Goal: Navigation & Orientation: Find specific page/section

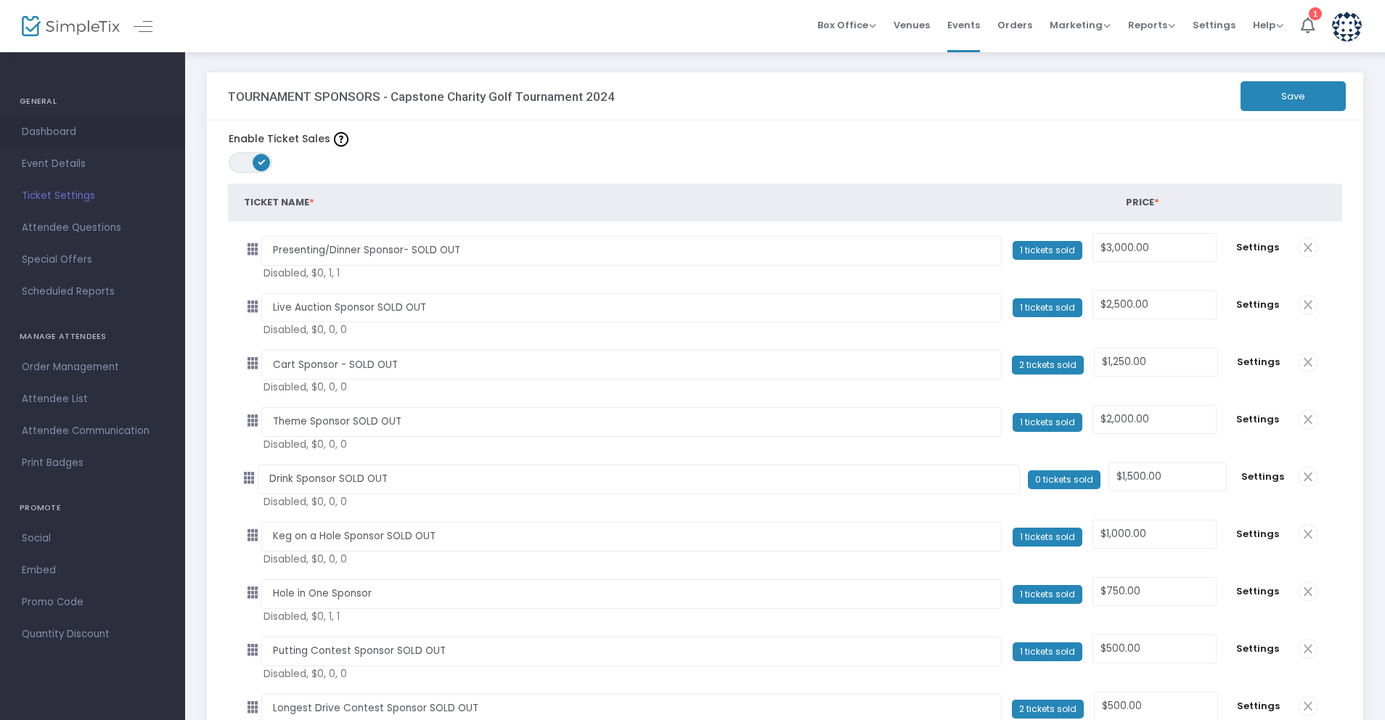
click at [60, 130] on span "Dashboard" at bounding box center [93, 132] width 142 height 19
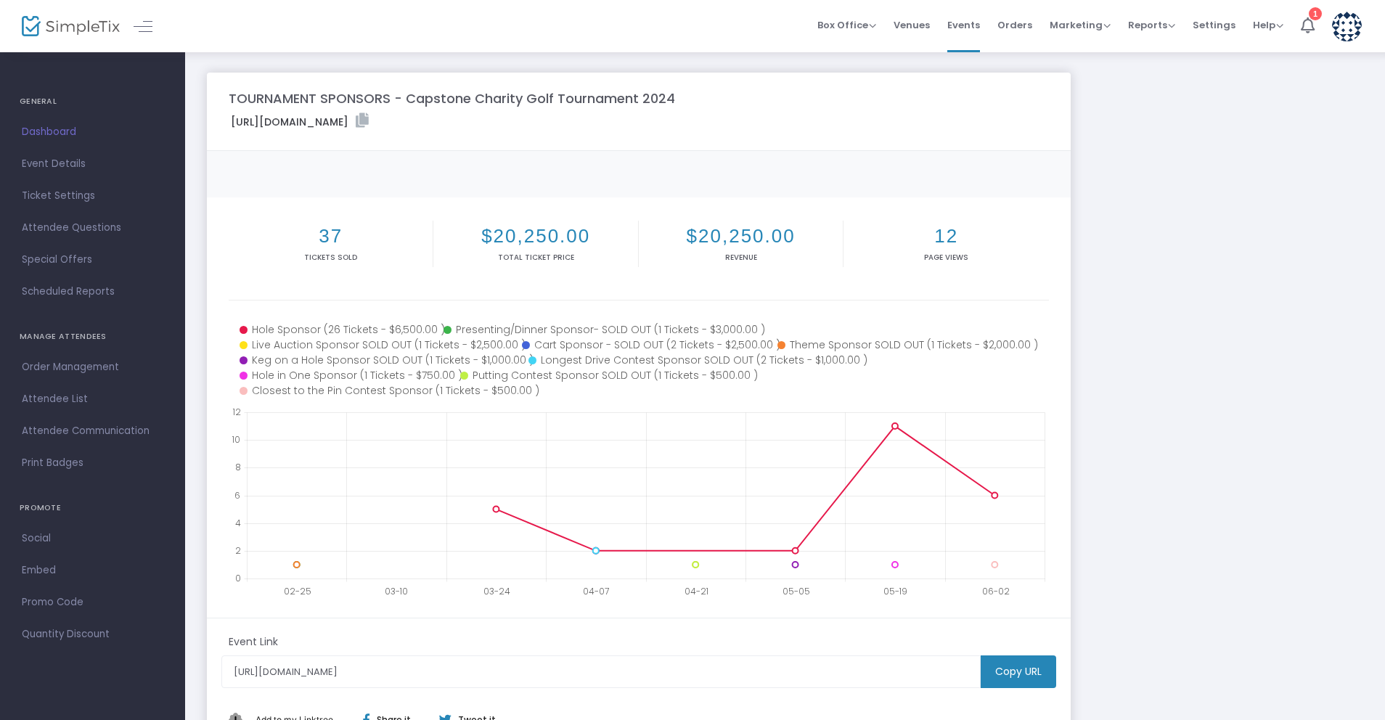
click at [63, 196] on span "Ticket Settings" at bounding box center [93, 196] width 142 height 19
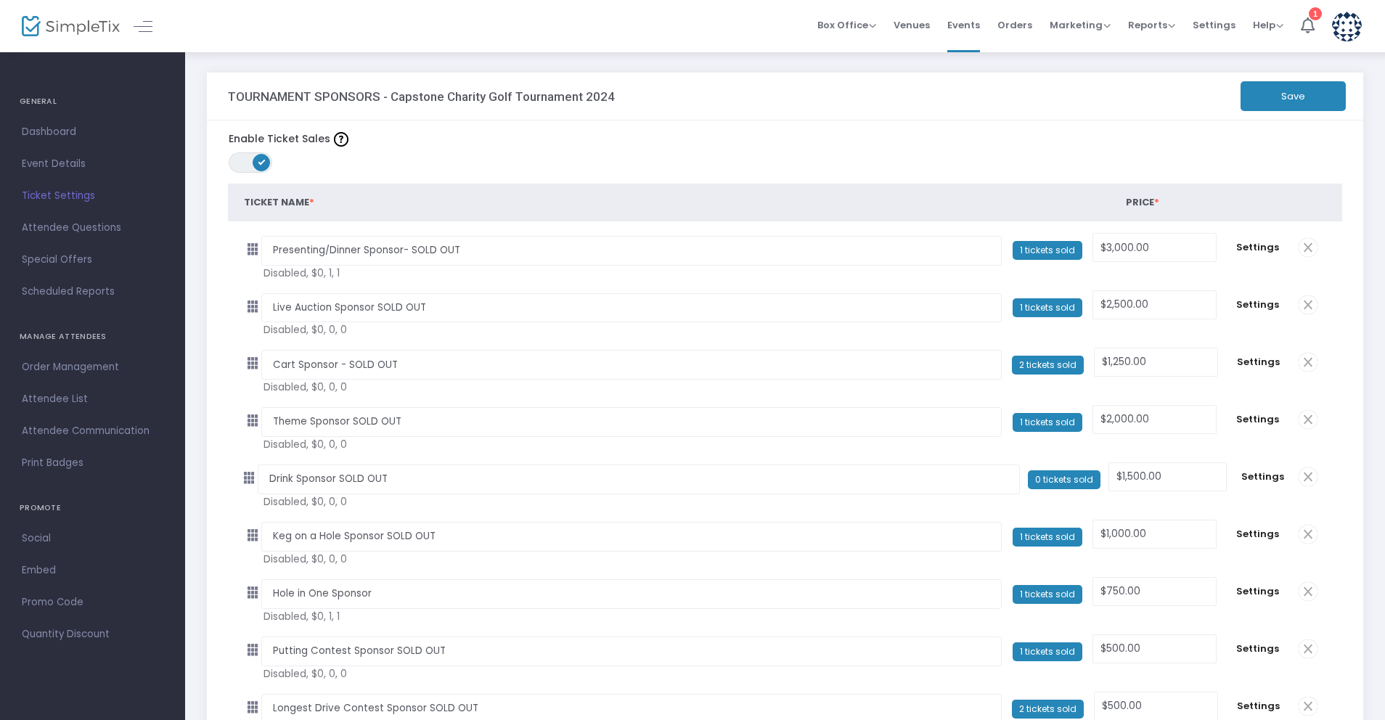
click at [62, 37] on div at bounding box center [57, 26] width 71 height 52
click at [65, 34] on img at bounding box center [71, 26] width 98 height 21
